Goal: Information Seeking & Learning: Learn about a topic

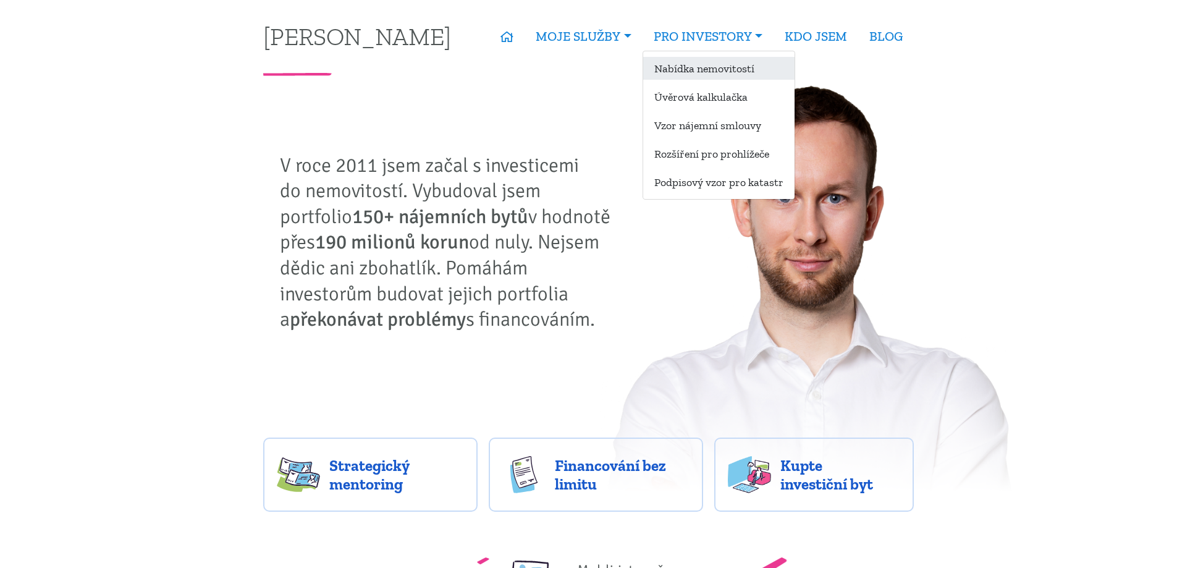
click at [730, 68] on link "Nabídka nemovitostí" at bounding box center [718, 68] width 151 height 23
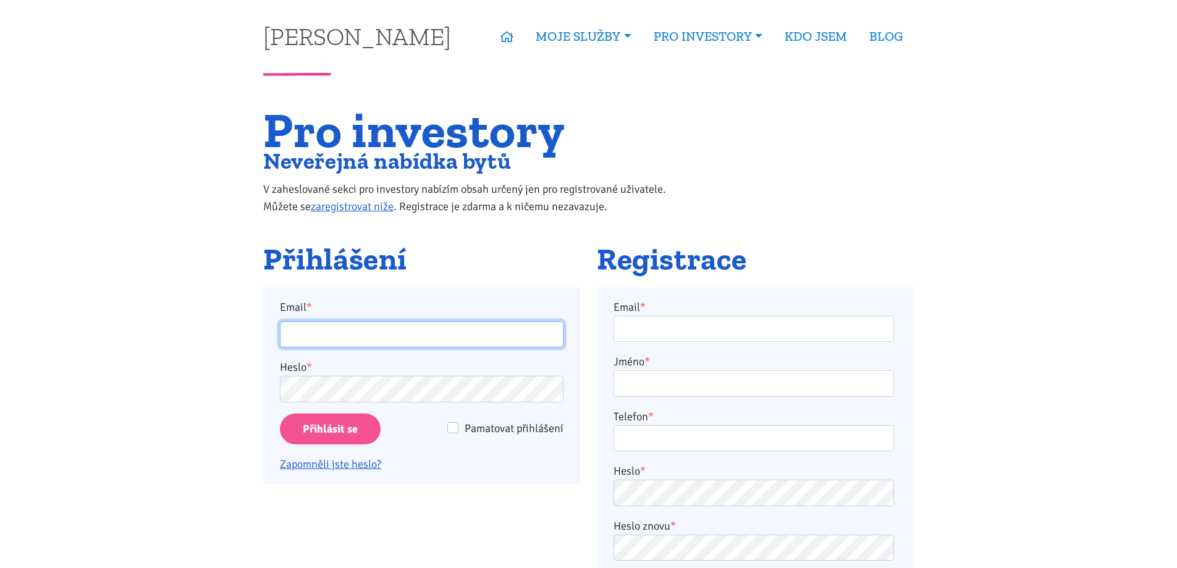
click at [390, 346] on input "Email *" at bounding box center [422, 334] width 284 height 27
type input "[EMAIL_ADDRESS][DOMAIN_NAME]"
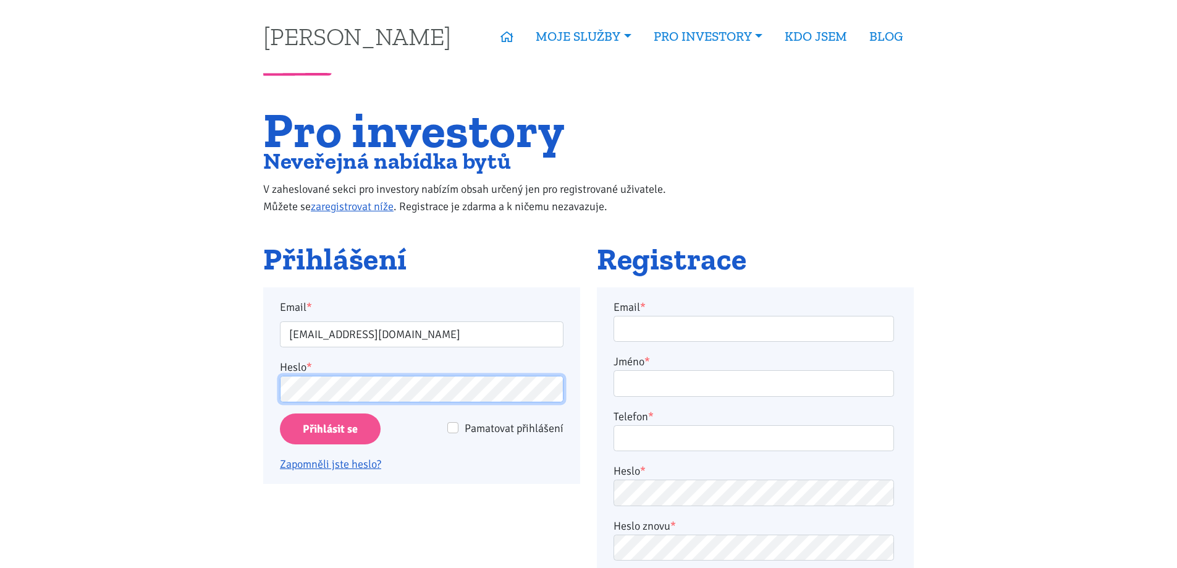
click at [280, 413] on input "Přihlásit se" at bounding box center [330, 429] width 101 height 32
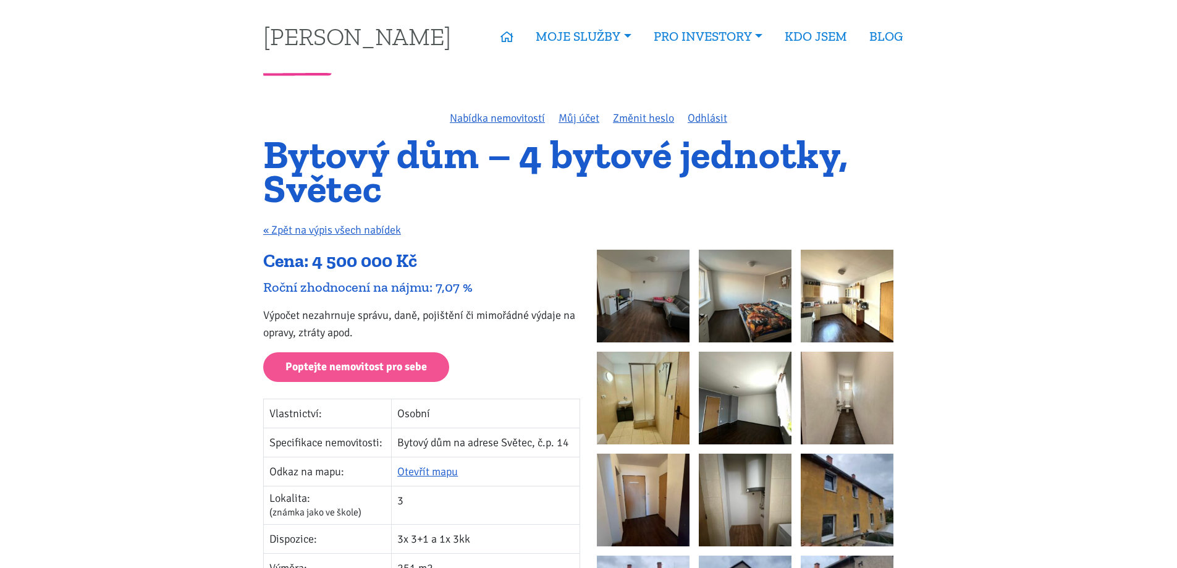
click at [648, 292] on img at bounding box center [643, 296] width 93 height 93
